Goal: Obtain resource: Download file/media

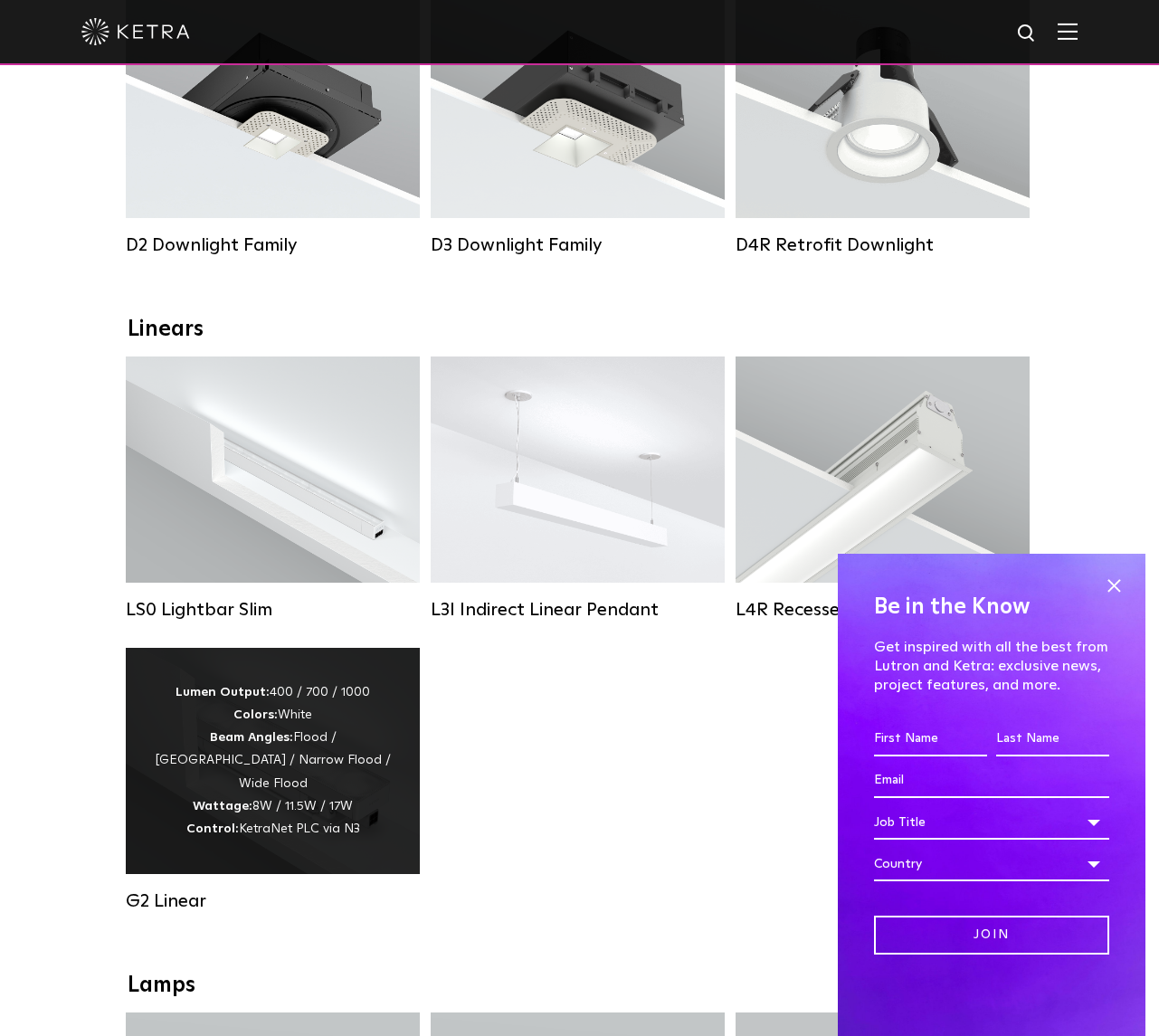
scroll to position [410, 0]
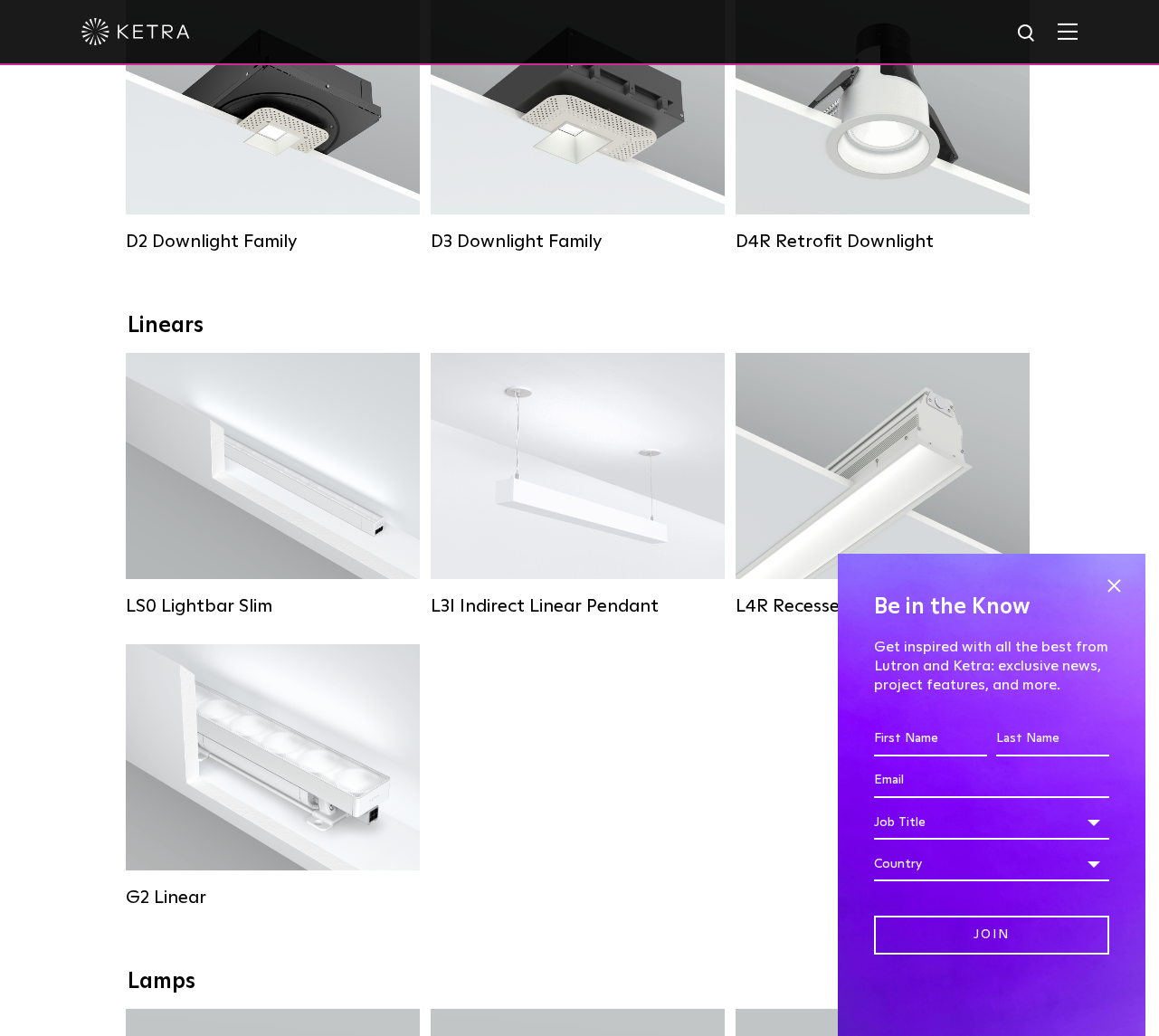
click at [539, 842] on div "LS0 Lightbar Slim Lumen Output: 200 / 350 Colors: White / Black Control: X96 Co…" at bounding box center [580, 643] width 918 height 583
click at [626, 775] on div "LS0 Lightbar Slim Lumen Output: 200 / 350 Colors: White / Black Control: X96 Co…" at bounding box center [580, 643] width 918 height 583
click at [1109, 589] on span at bounding box center [1114, 586] width 27 height 27
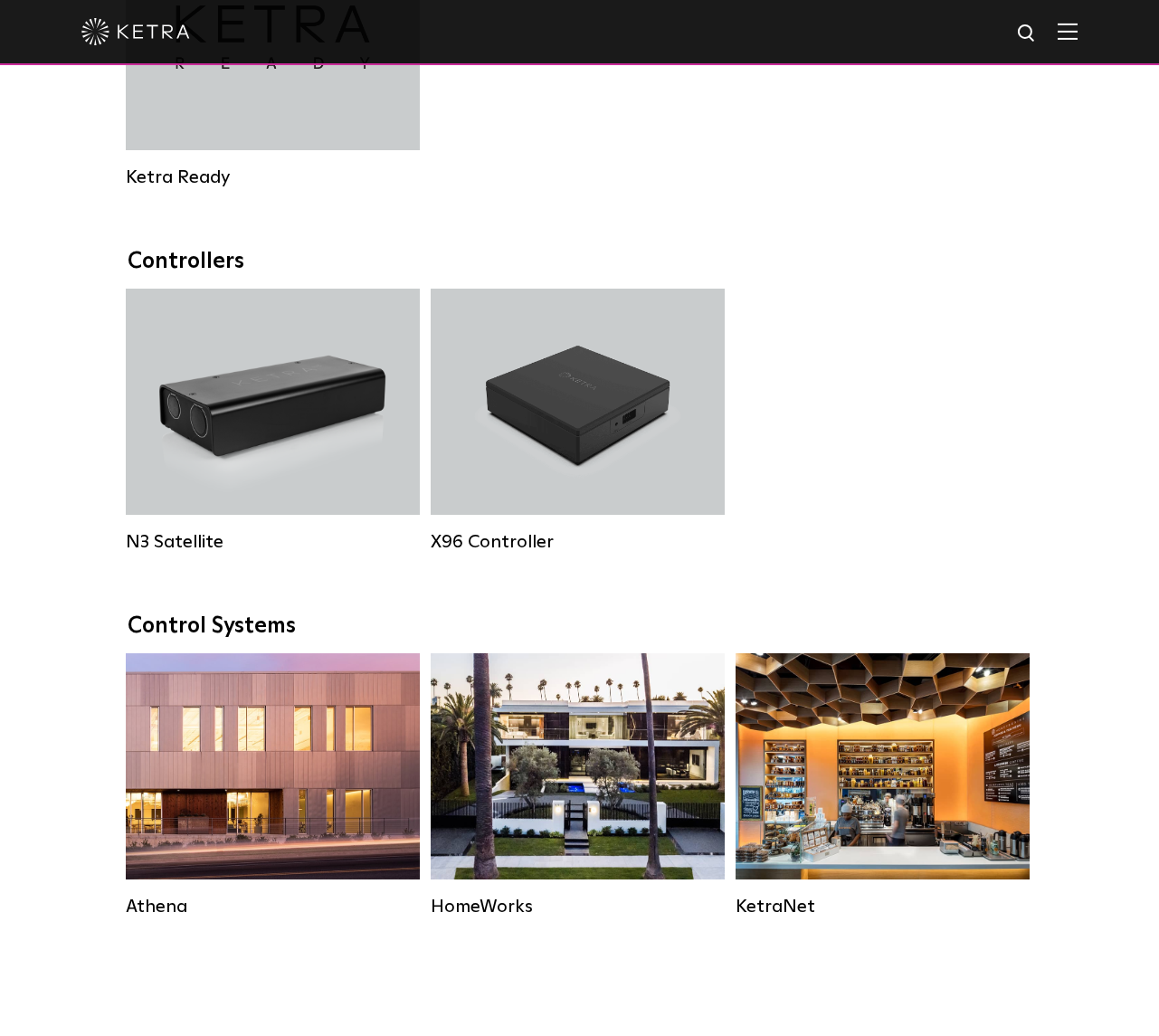
scroll to position [1088, 0]
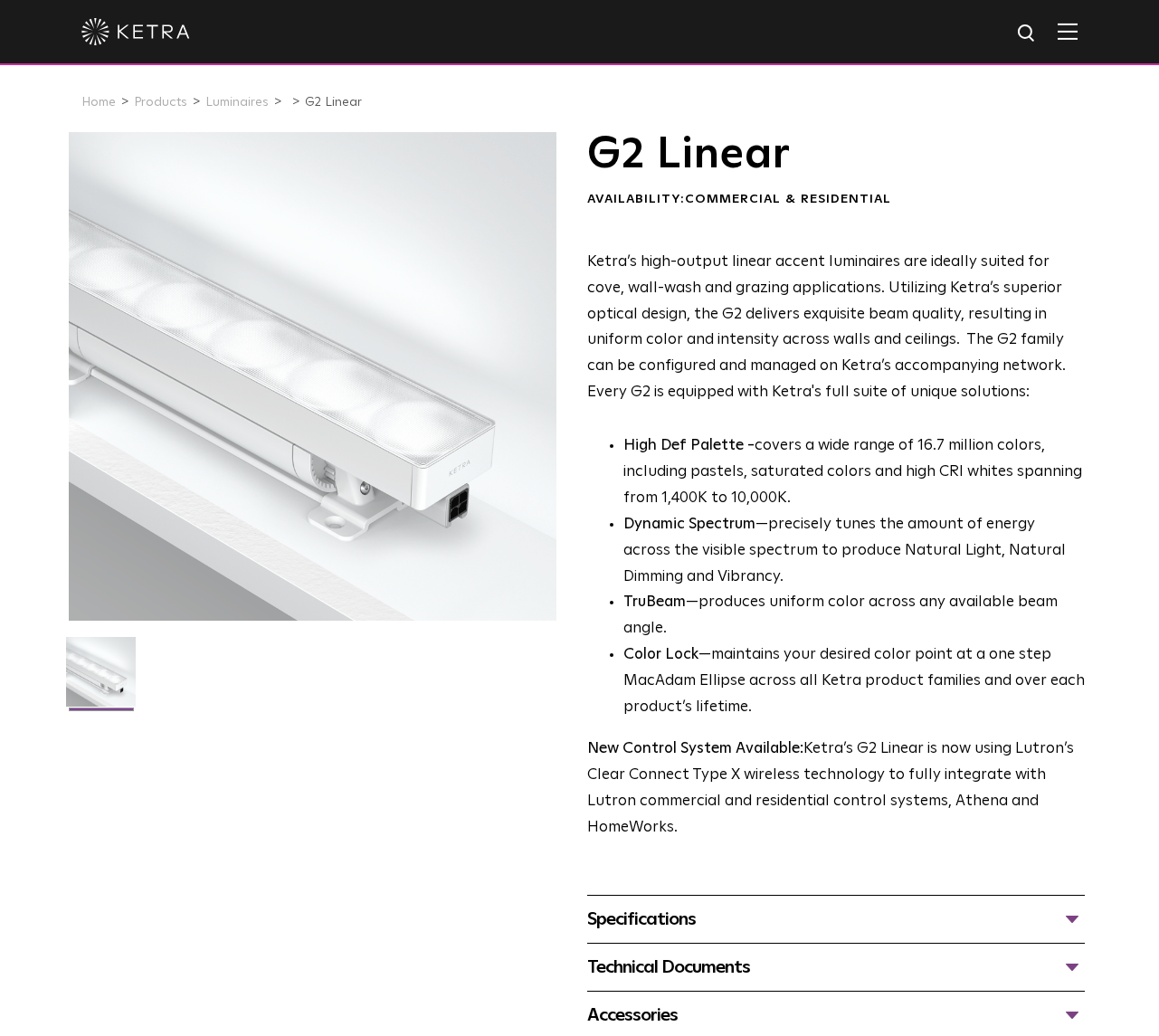
click at [1076, 905] on div "Specifications" at bounding box center [836, 919] width 498 height 29
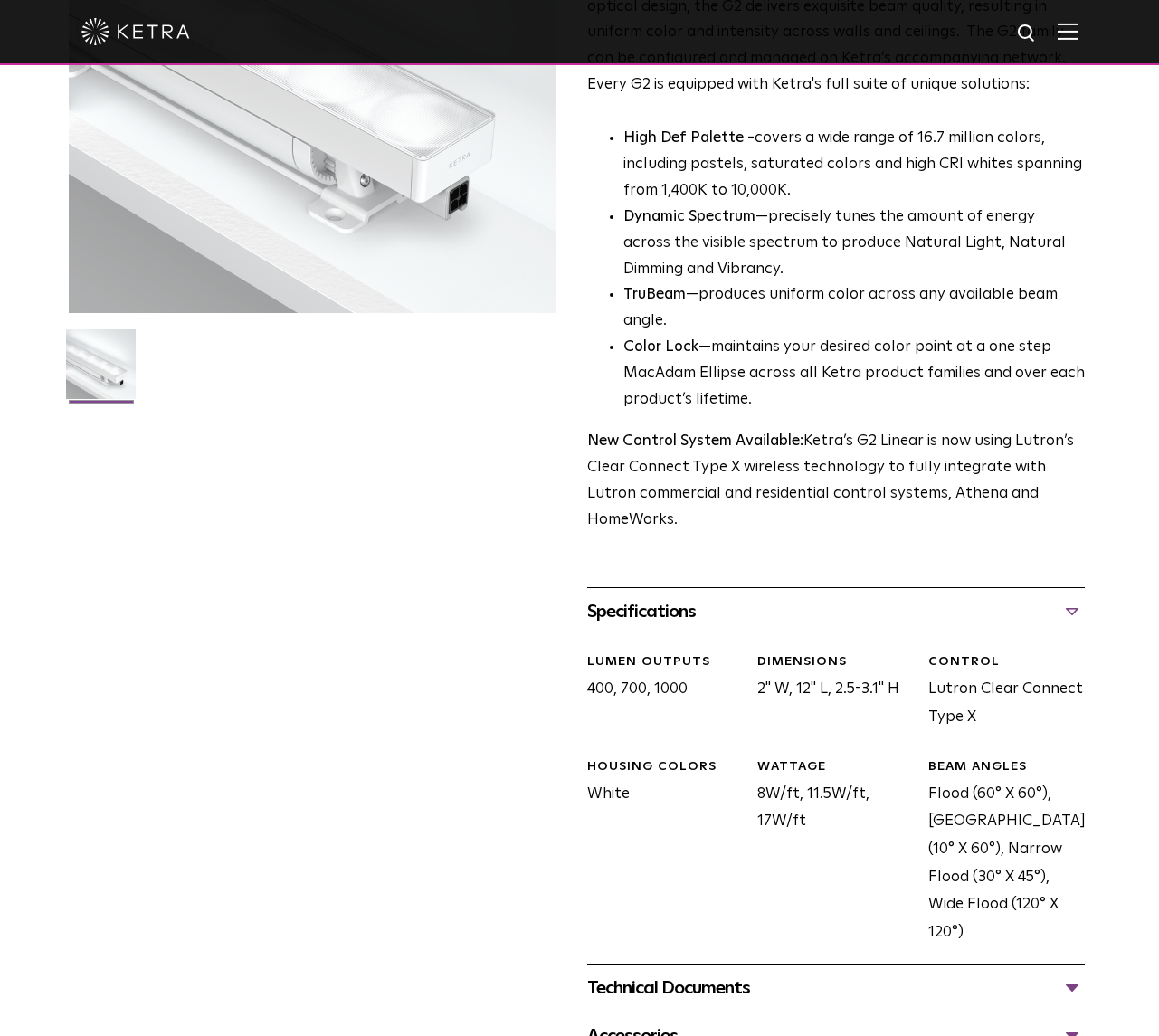
scroll to position [640, 0]
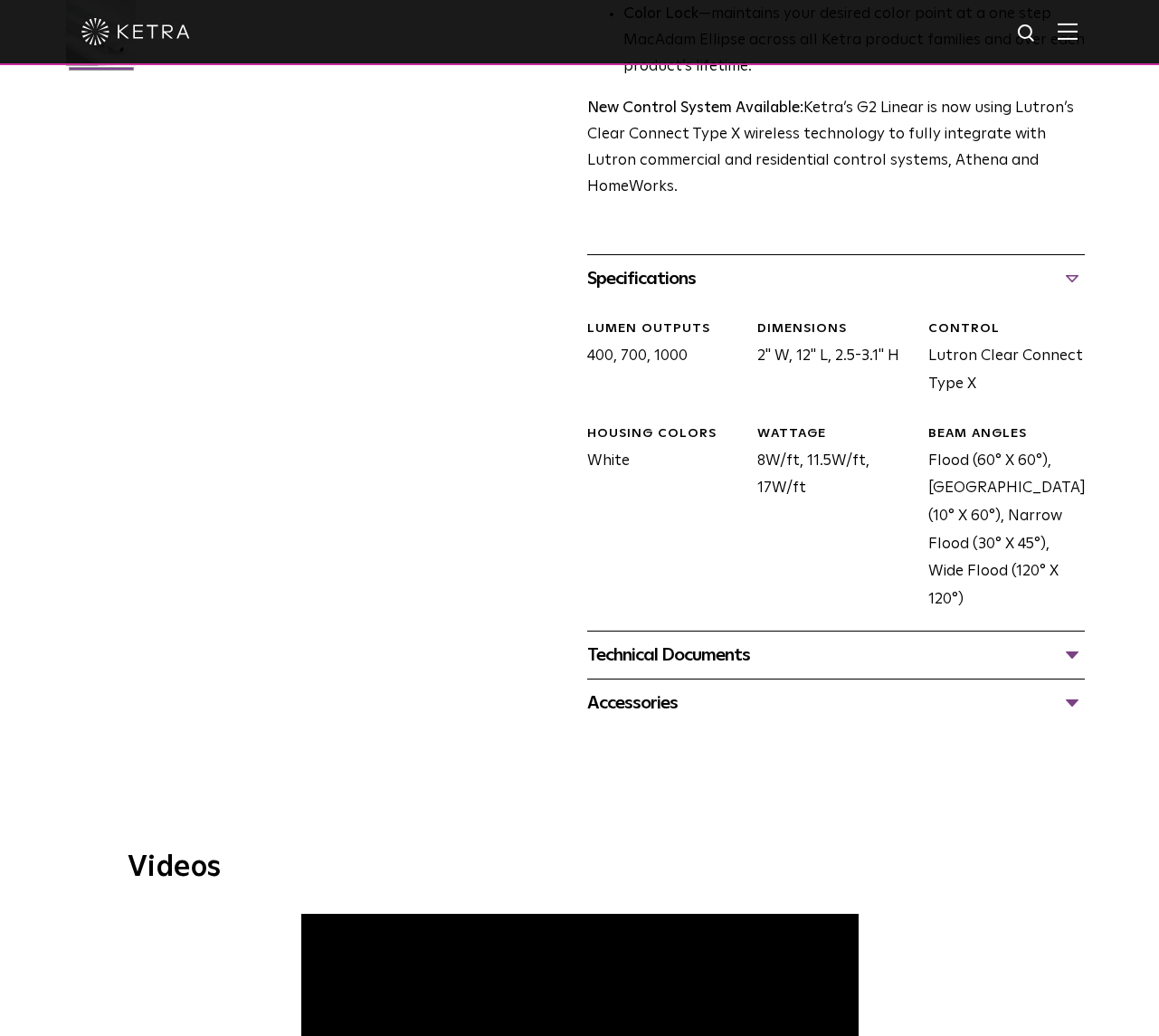
click at [1079, 640] on div "Technical Documents" at bounding box center [836, 655] width 498 height 29
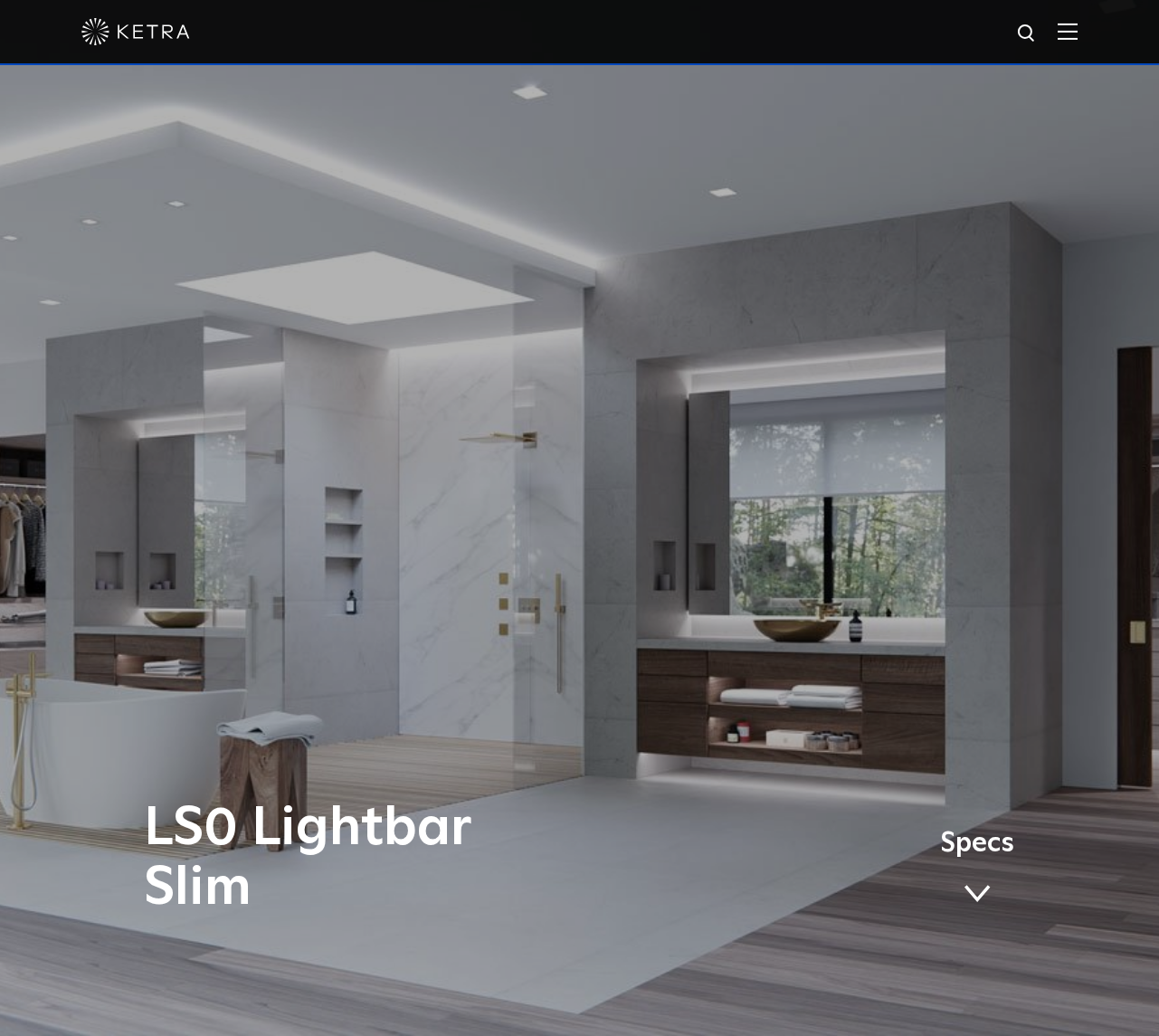
click at [988, 846] on span "Specs" at bounding box center [977, 843] width 74 height 26
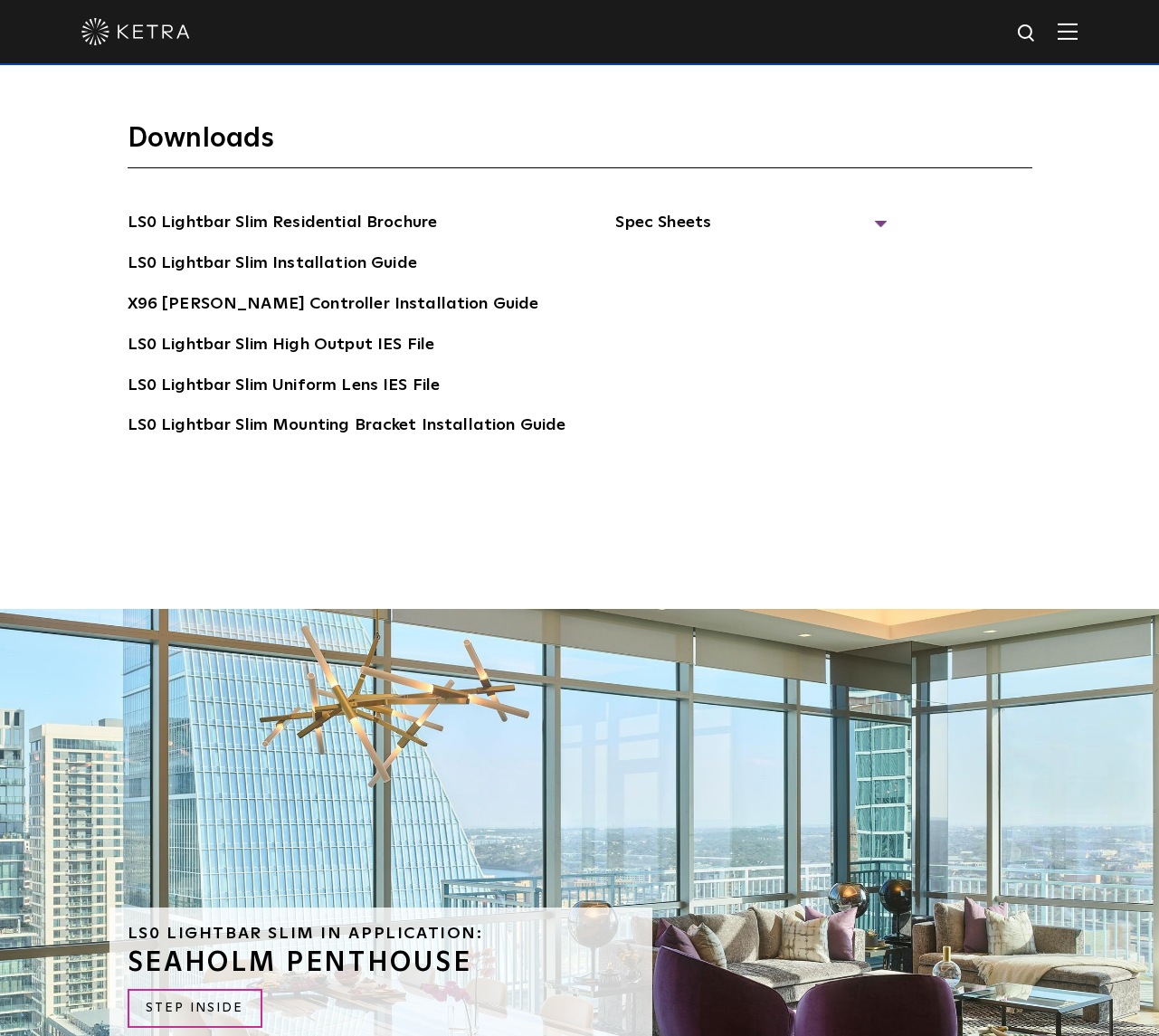
scroll to position [4336, 0]
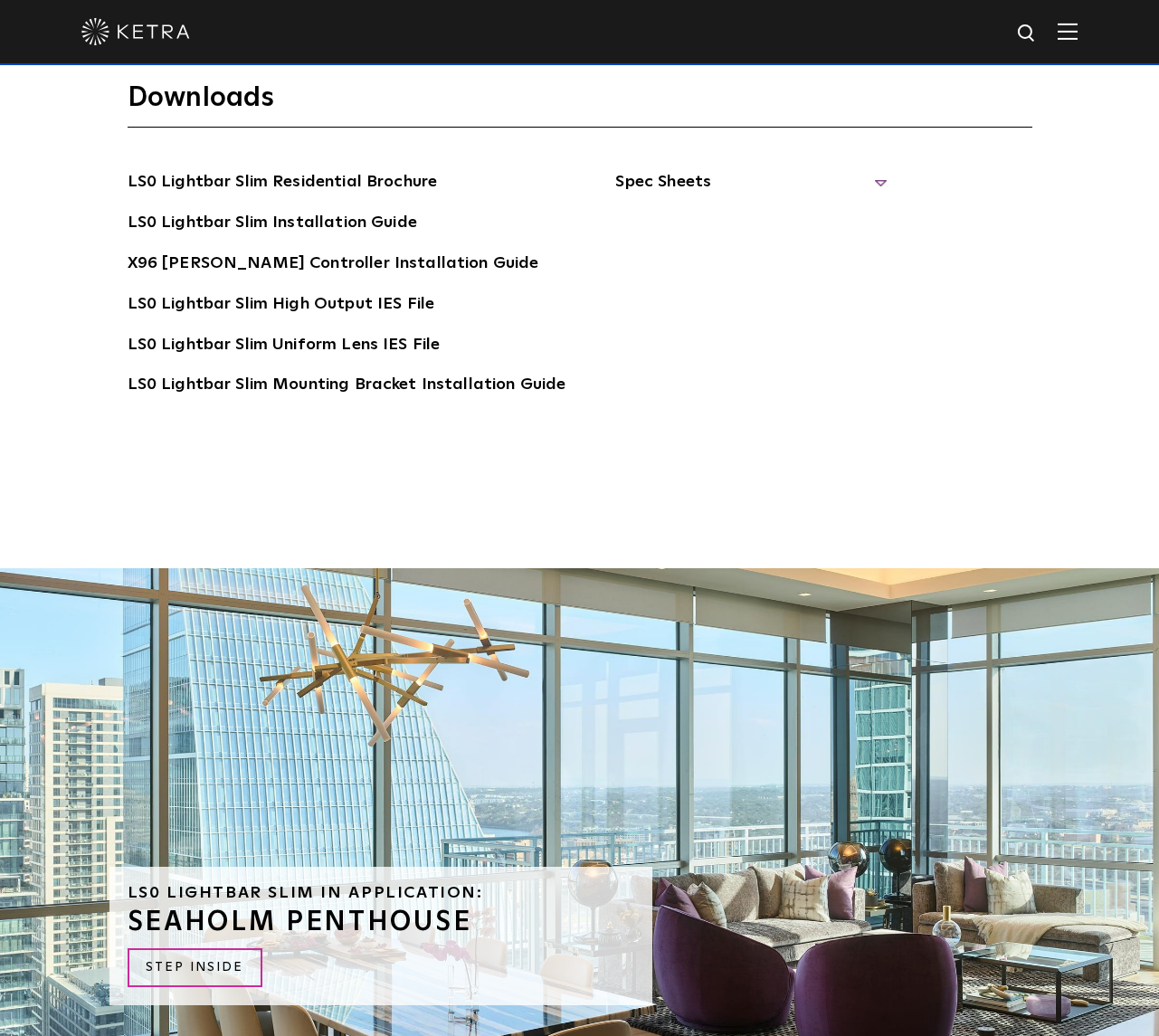
click at [701, 169] on span "Spec Sheets" at bounding box center [750, 189] width 271 height 40
click at [746, 209] on link "LS0 Lightbar Slim Spec Sheet" at bounding box center [753, 223] width 232 height 29
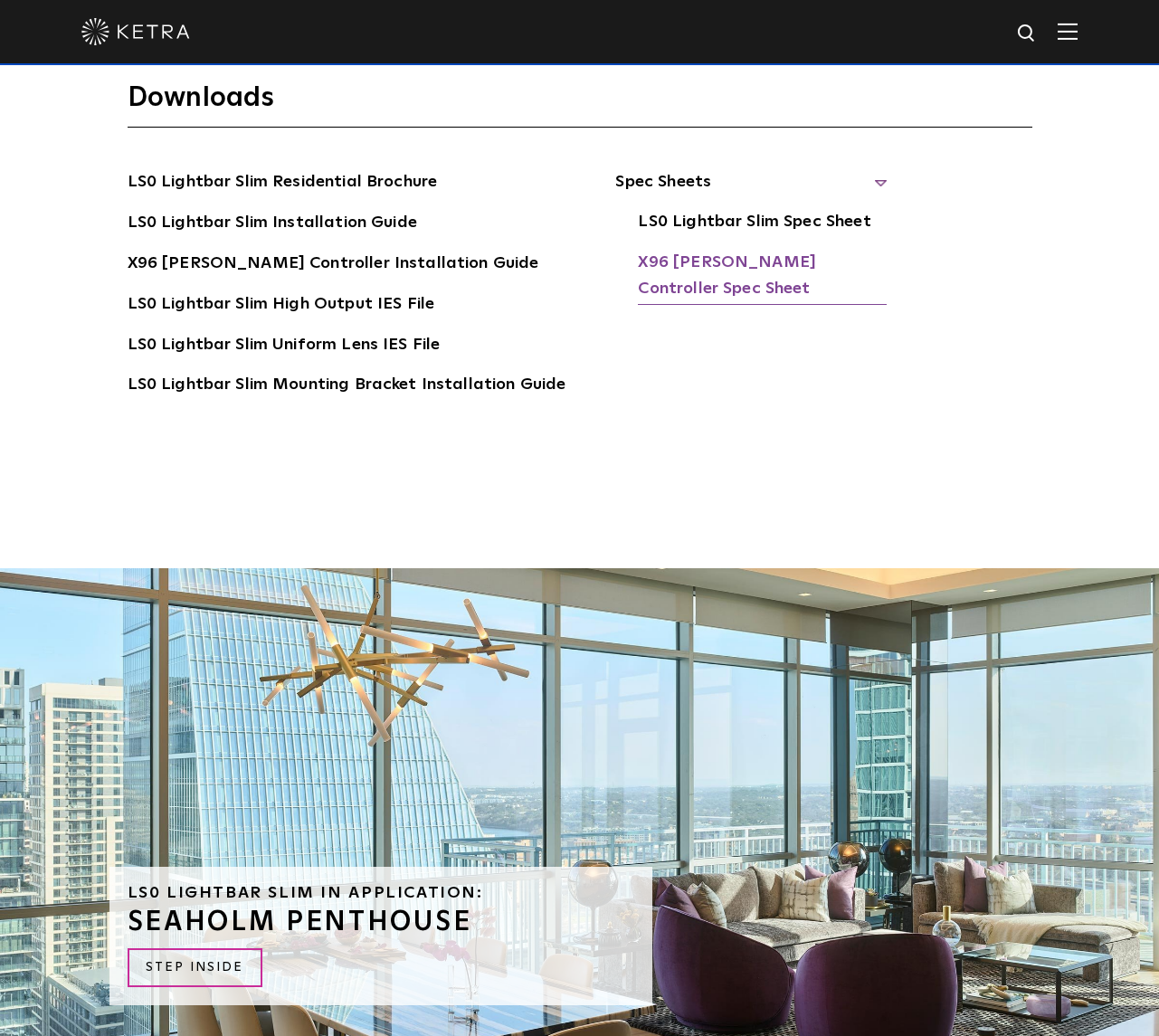
click at [666, 252] on link "X96 [PERSON_NAME] Controller Spec Sheet" at bounding box center [762, 277] width 249 height 55
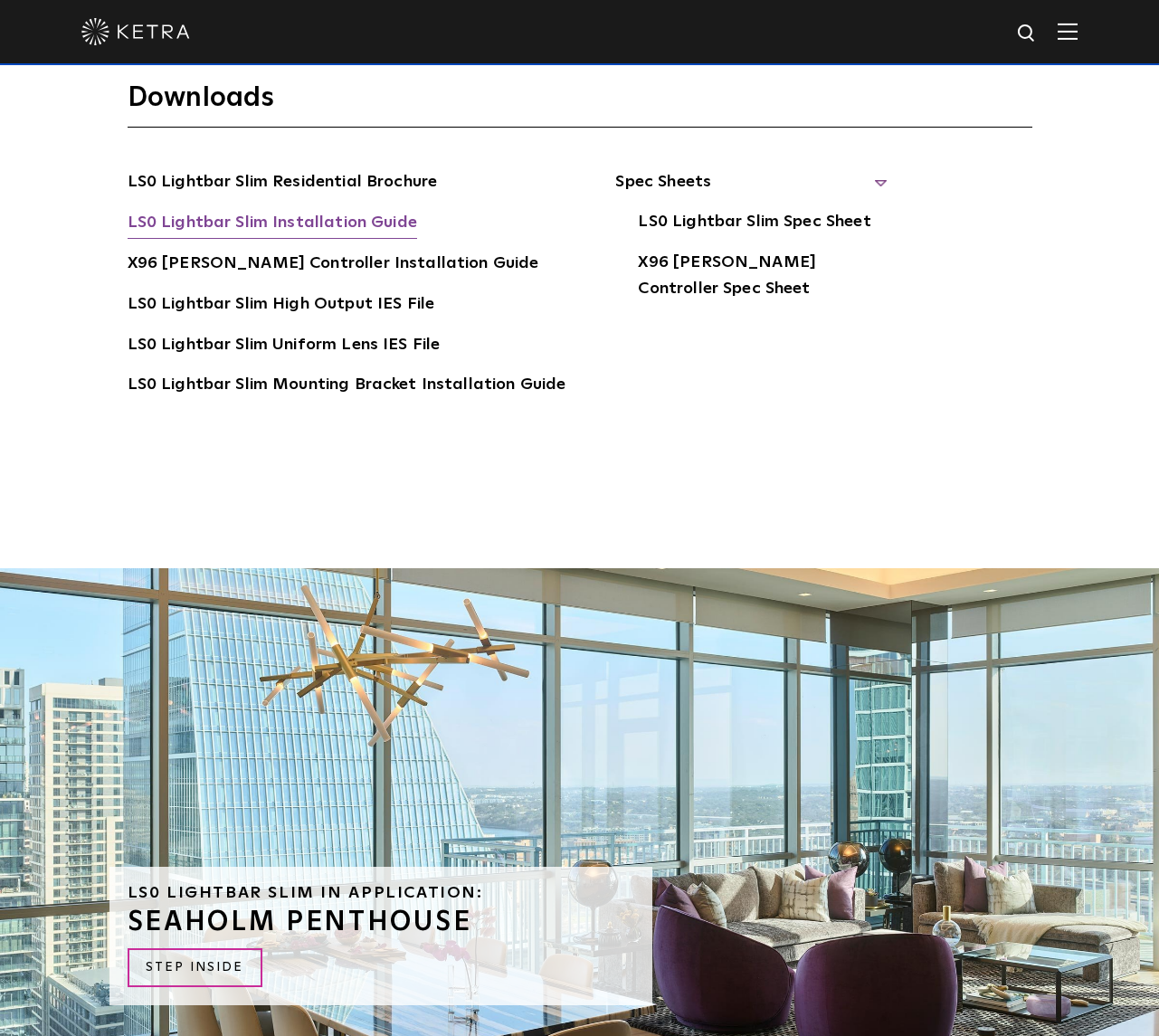
click at [370, 210] on link "LS0 Lightbar Slim Installation Guide" at bounding box center [272, 224] width 290 height 29
